Goal: Information Seeking & Learning: Find specific fact

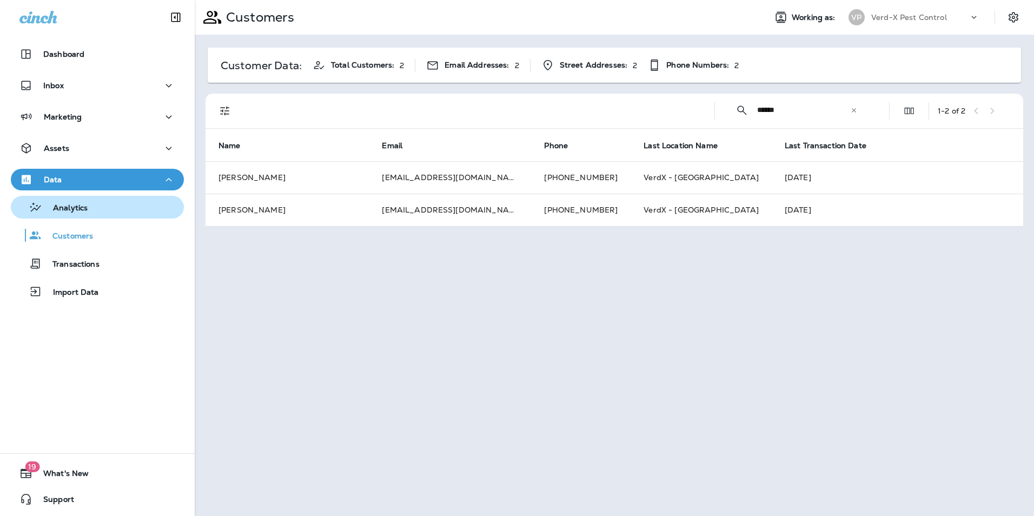
click at [81, 210] on p "Analytics" at bounding box center [64, 208] width 45 height 10
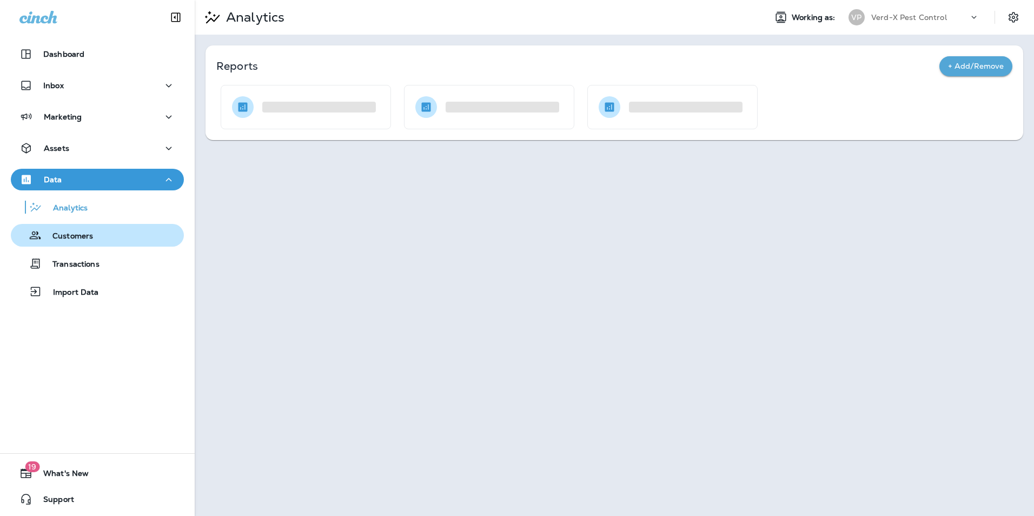
click at [82, 235] on p "Customers" at bounding box center [67, 236] width 51 height 10
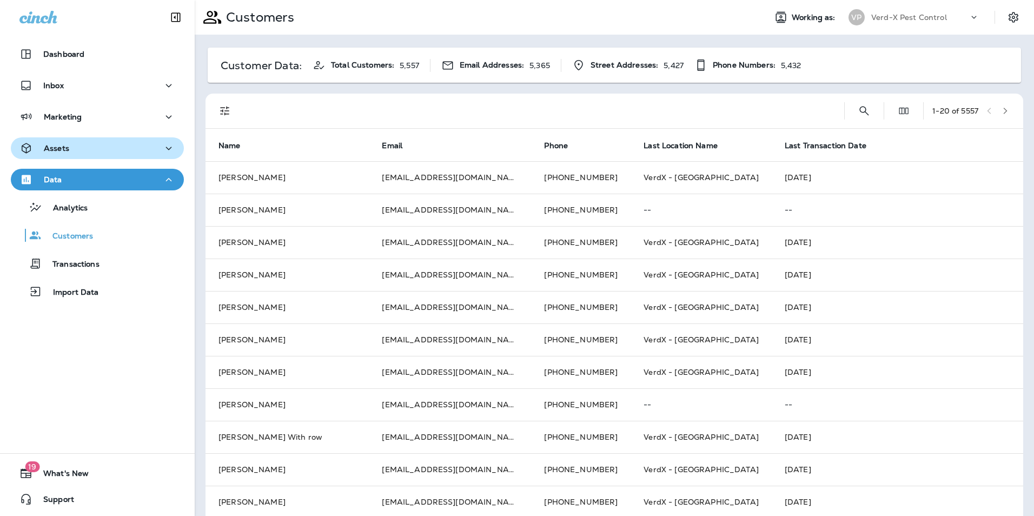
click at [68, 142] on div "Assets" at bounding box center [44, 149] width 50 height 14
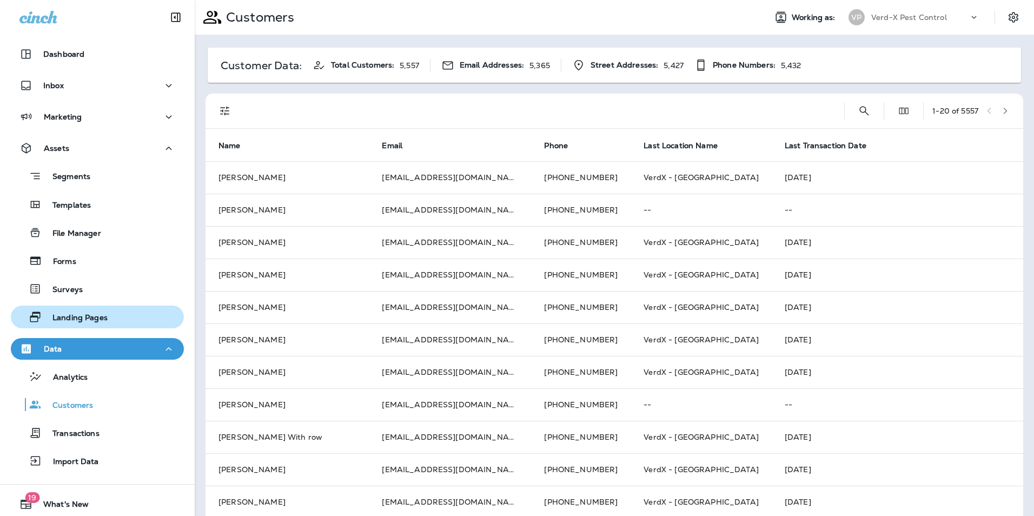
click at [104, 315] on p "Landing Pages" at bounding box center [75, 318] width 66 height 10
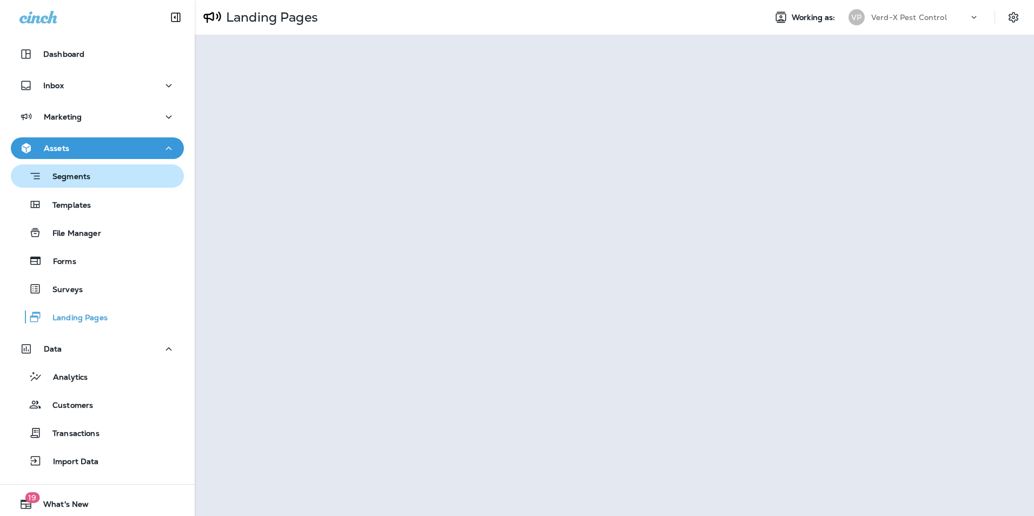
click at [79, 181] on p "Segments" at bounding box center [66, 177] width 49 height 11
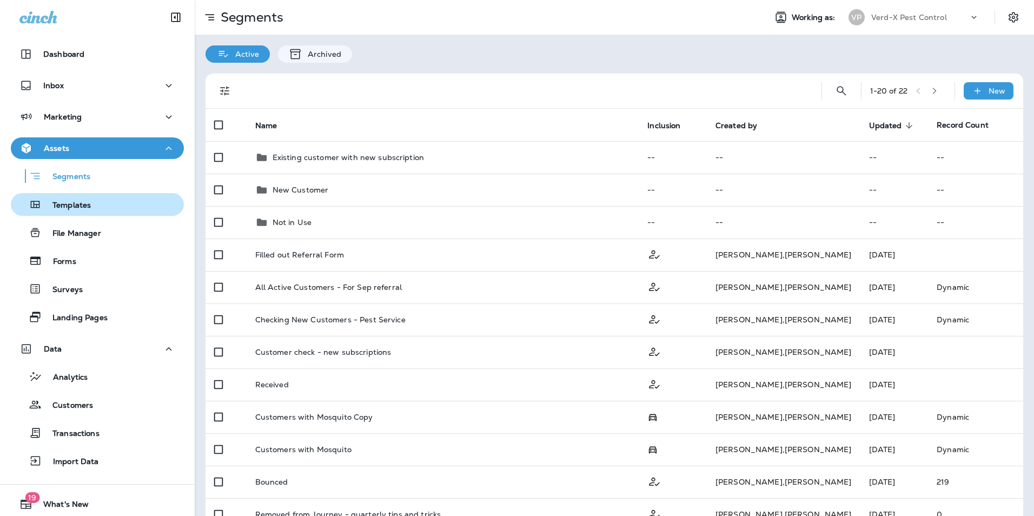
click at [76, 202] on p "Templates" at bounding box center [66, 206] width 49 height 10
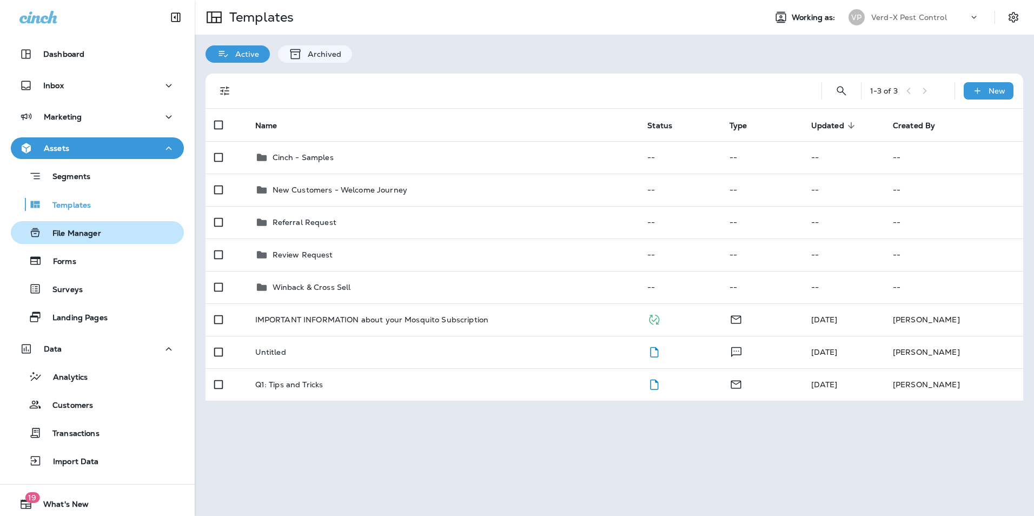
click at [72, 232] on p "File Manager" at bounding box center [71, 234] width 59 height 10
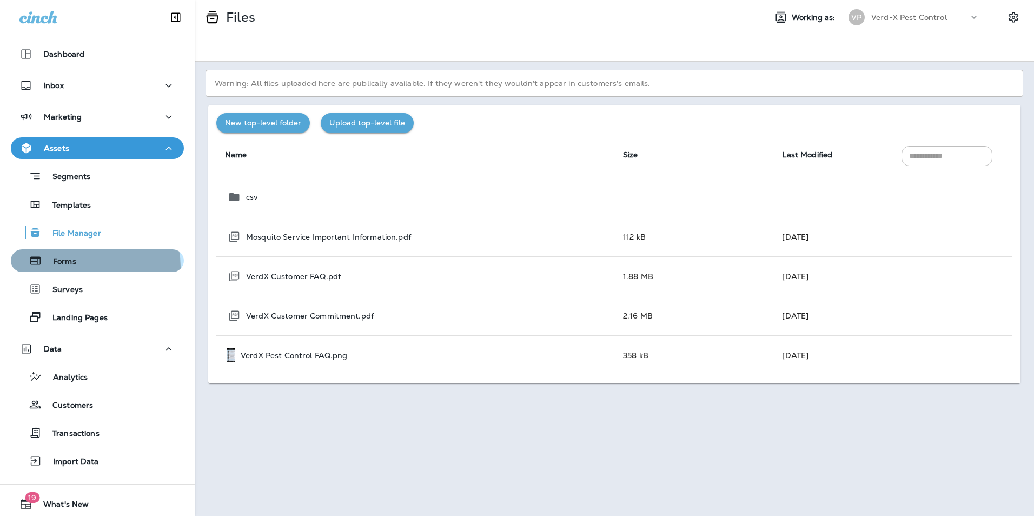
click at [84, 267] on div "Forms" at bounding box center [97, 260] width 164 height 16
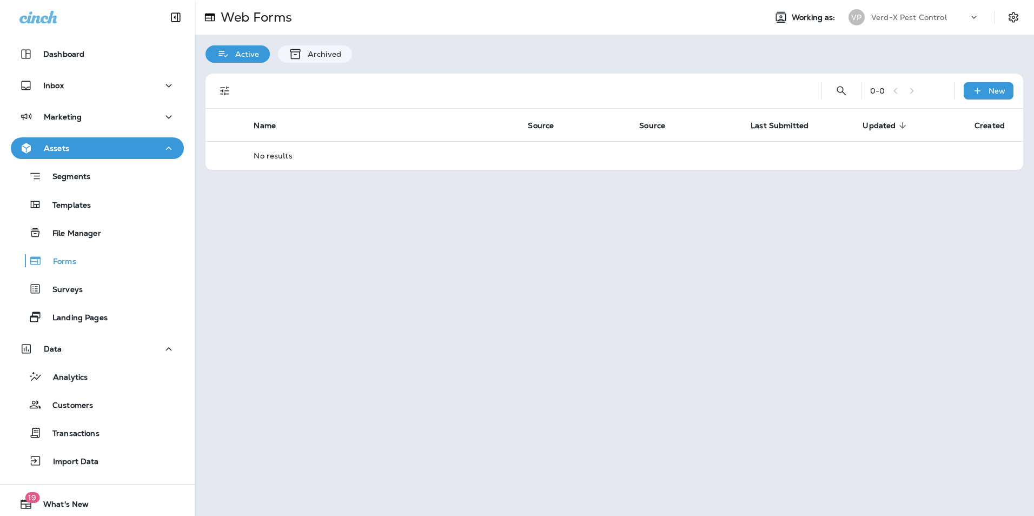
drag, startPoint x: 108, startPoint y: 269, endPoint x: 181, endPoint y: 274, distance: 73.1
click at [181, 274] on div "Assets Segments Templates File Manager Forms Surveys Landing Pages" at bounding box center [97, 235] width 195 height 196
click at [237, 270] on div "Web Forms Working as: VP Verd-X Pest Control Active Archived 0 - 0 New Name Sou…" at bounding box center [614, 258] width 839 height 516
click at [254, 271] on div "Web Forms Working as: VP Verd-X Pest Control Active Archived 0 - 0 New Name Sou…" at bounding box center [614, 258] width 839 height 516
click at [257, 272] on div "Web Forms Working as: VP Verd-X Pest Control Active Archived 0 - 0 New Name Sou…" at bounding box center [614, 258] width 839 height 516
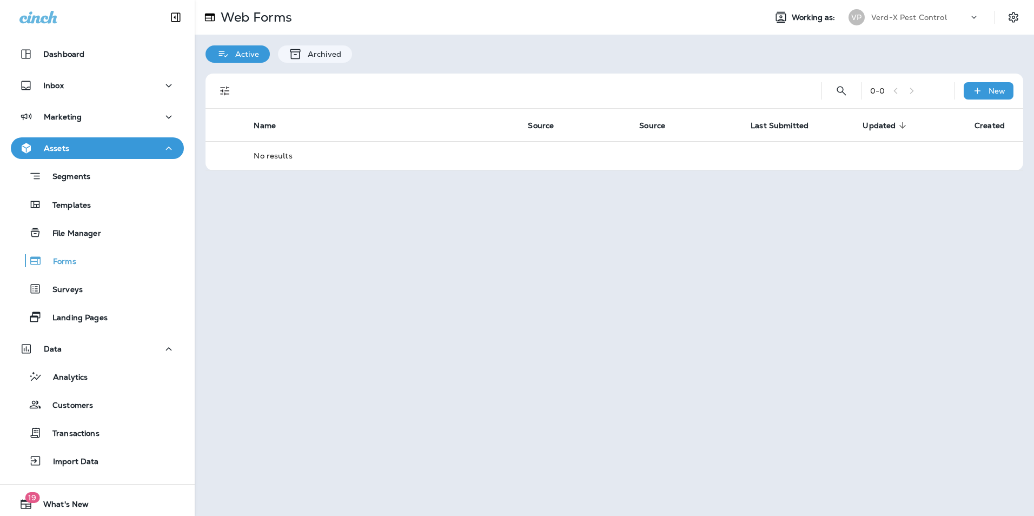
click at [408, 226] on div "Web Forms Working as: VP Verd-X Pest Control Active Archived 0 - 0 New Name Sou…" at bounding box center [614, 258] width 839 height 516
click at [58, 89] on p "Inbox" at bounding box center [53, 85] width 21 height 9
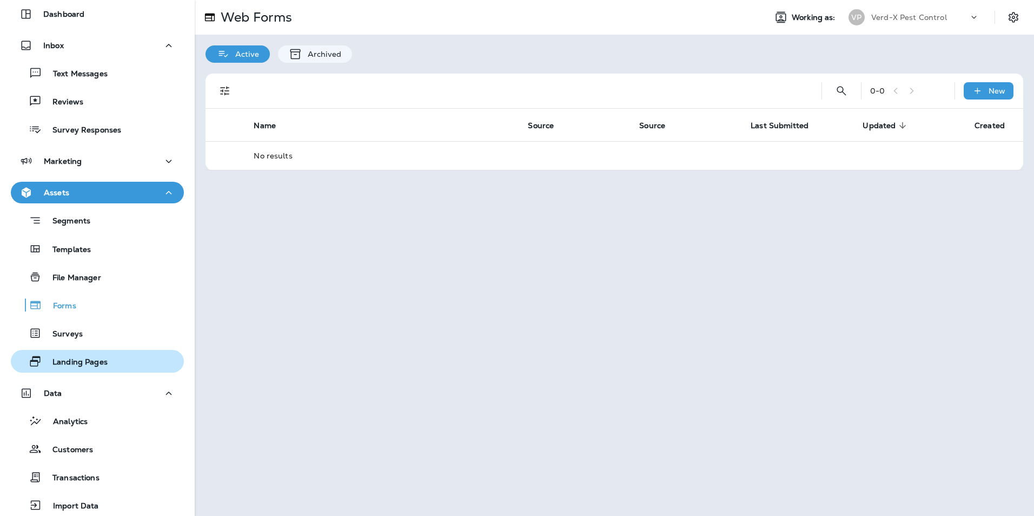
scroll to position [115, 0]
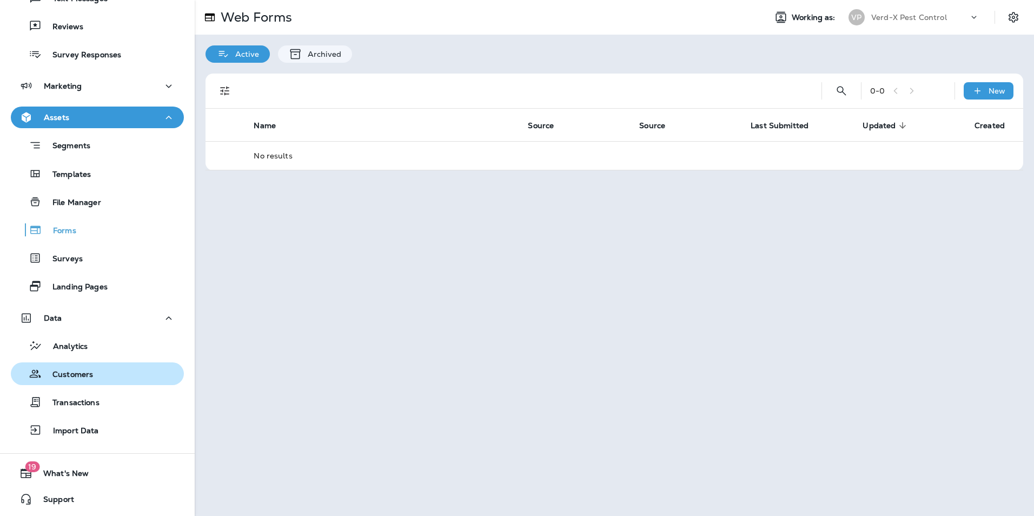
click at [81, 371] on p "Customers" at bounding box center [67, 375] width 51 height 10
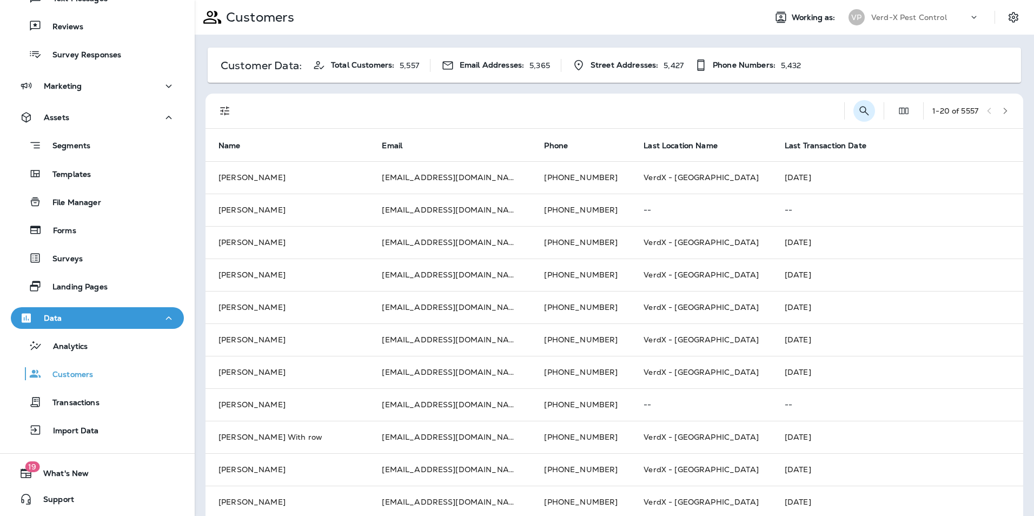
click at [857, 113] on icon "Search Customers" at bounding box center [863, 110] width 13 height 13
type input "*"
type input "**********"
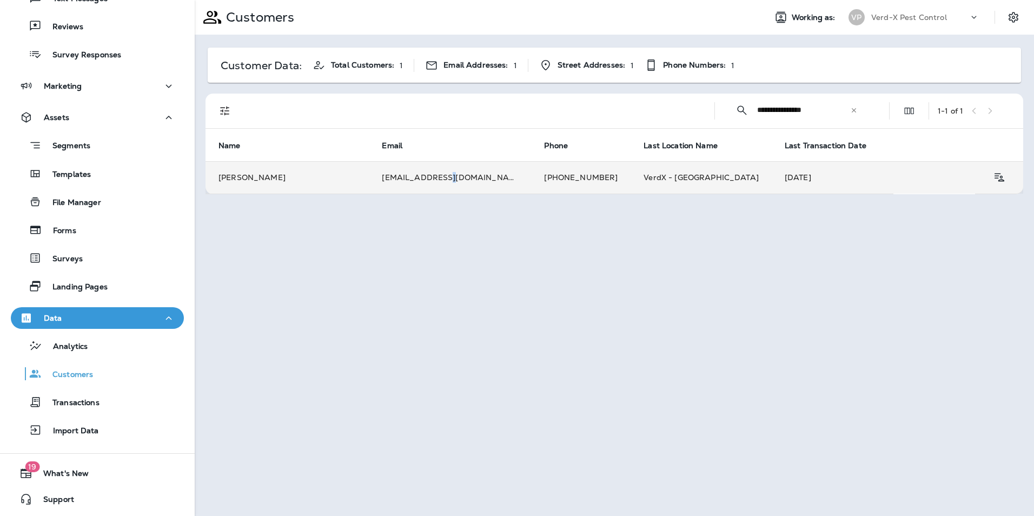
click at [441, 174] on td "[EMAIL_ADDRESS][DOMAIN_NAME]" at bounding box center [450, 177] width 162 height 32
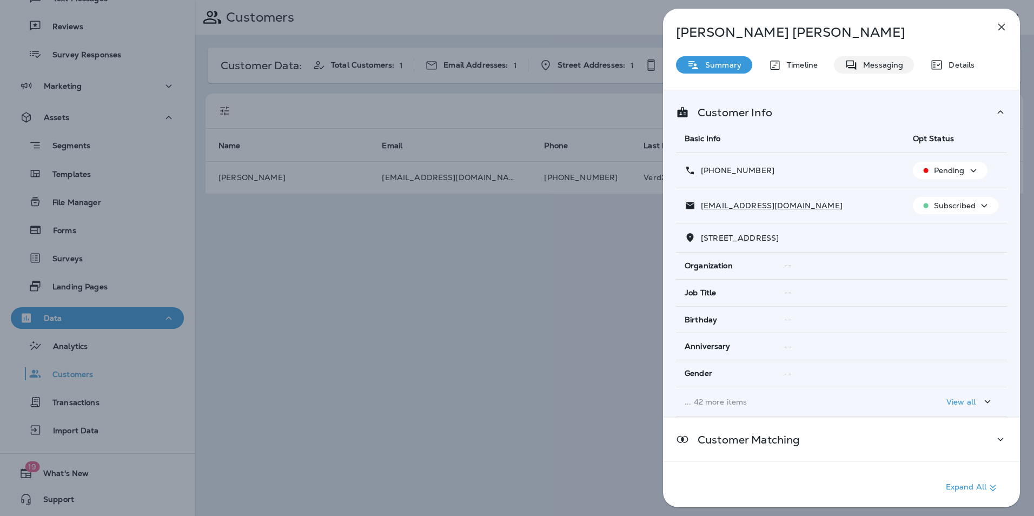
click at [870, 68] on p "Messaging" at bounding box center [879, 65] width 45 height 9
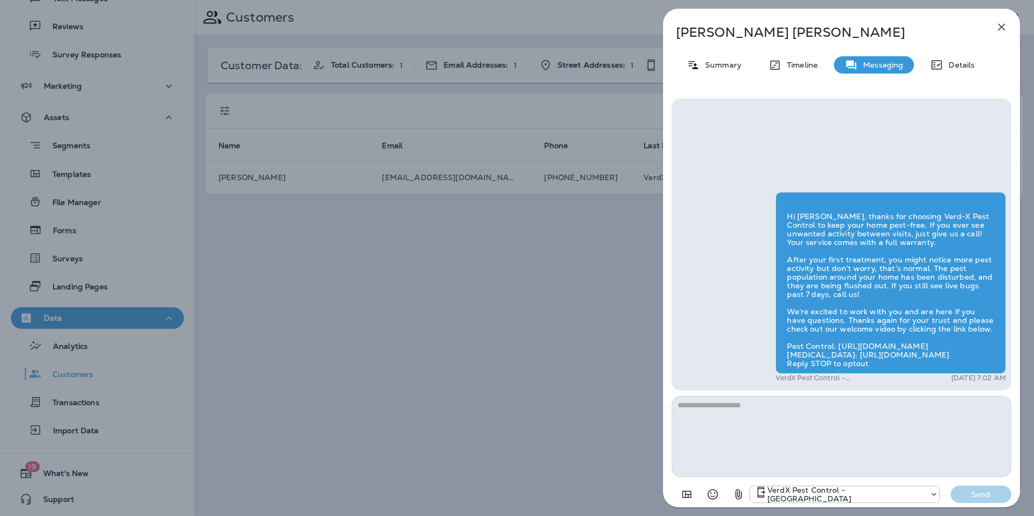
scroll to position [-46, 0]
click at [948, 58] on div "Details" at bounding box center [952, 64] width 66 height 17
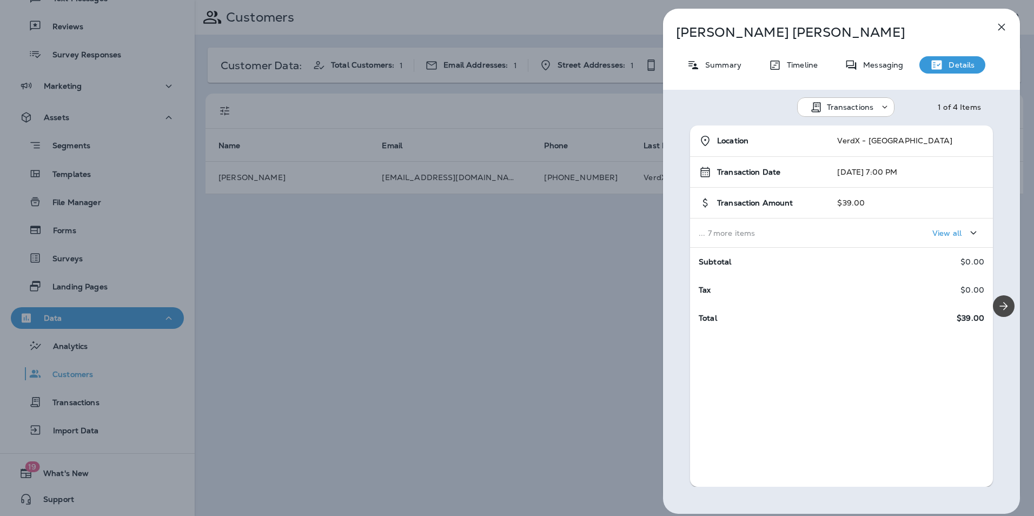
click at [998, 33] on icon "button" at bounding box center [1001, 27] width 13 height 13
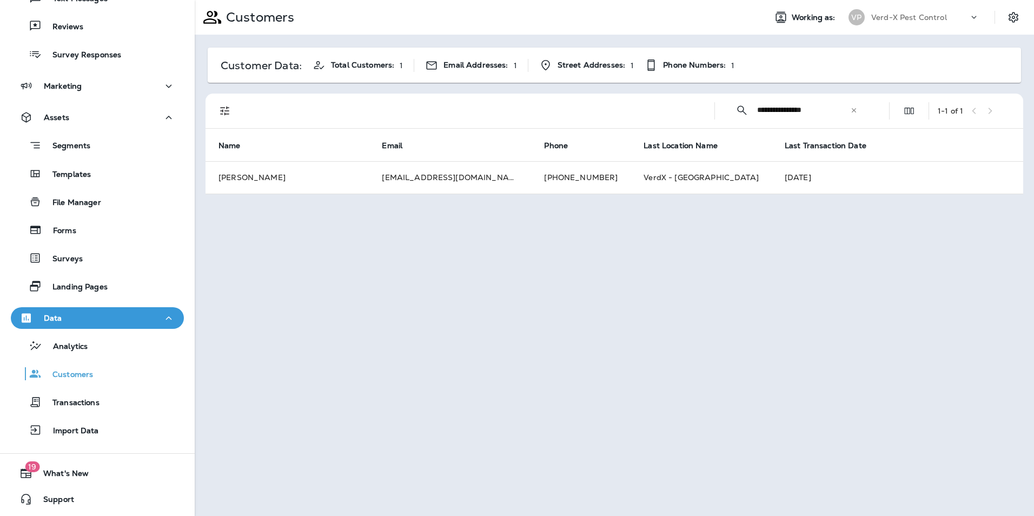
click at [857, 112] on icon at bounding box center [854, 110] width 8 height 8
click at [799, 112] on input "text" at bounding box center [813, 110] width 112 height 29
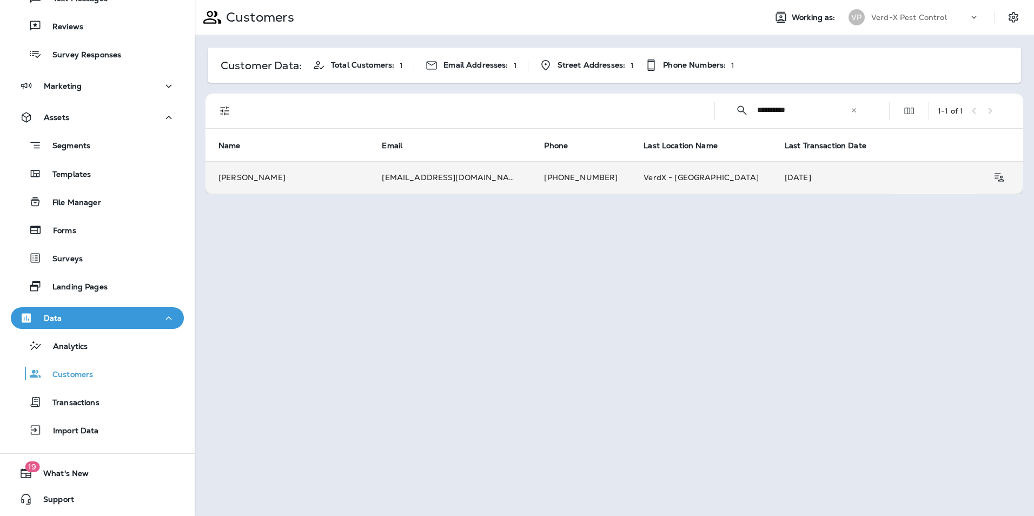
type input "**********"
click at [355, 177] on td "[PERSON_NAME]" at bounding box center [286, 177] width 163 height 32
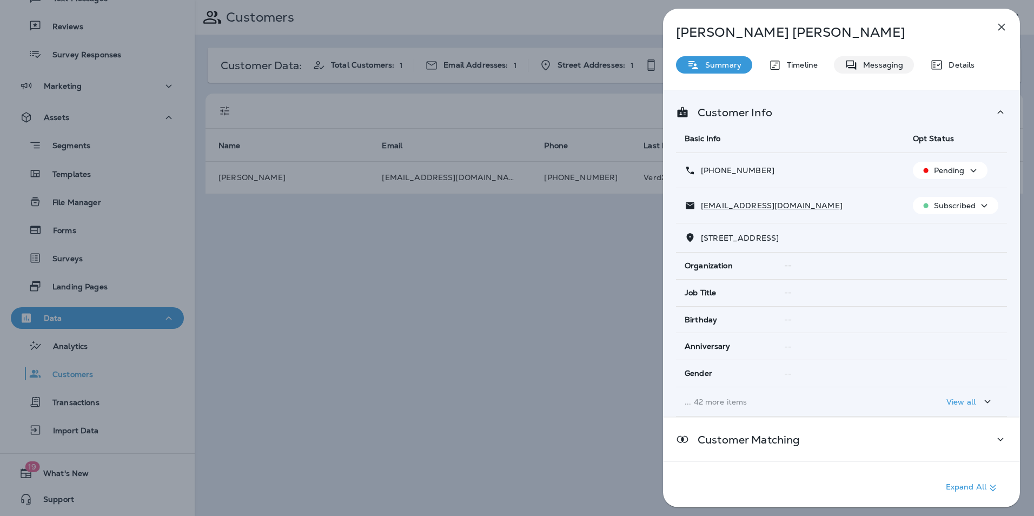
click at [882, 58] on div "Messaging" at bounding box center [874, 64] width 80 height 17
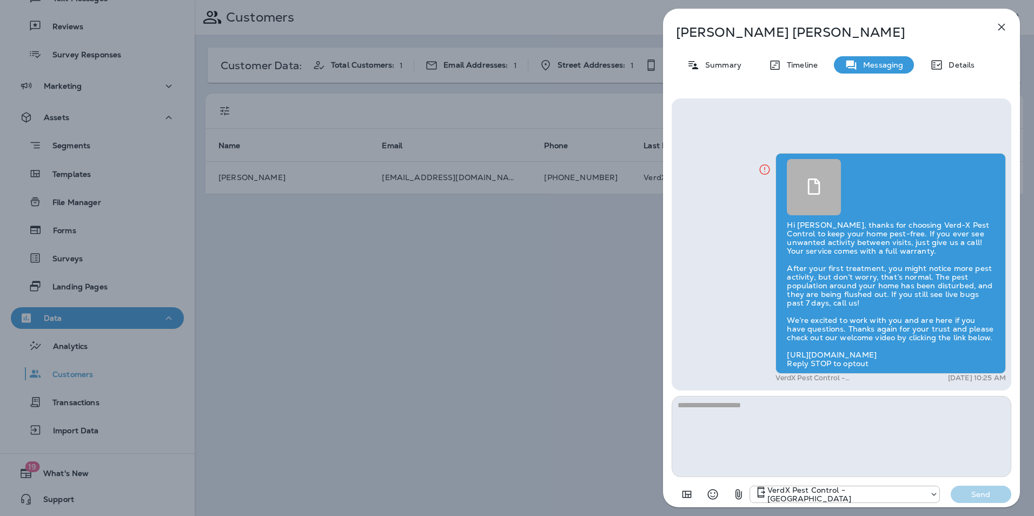
click at [1003, 28] on icon "button" at bounding box center [1001, 27] width 13 height 13
